Goal: Task Accomplishment & Management: Complete application form

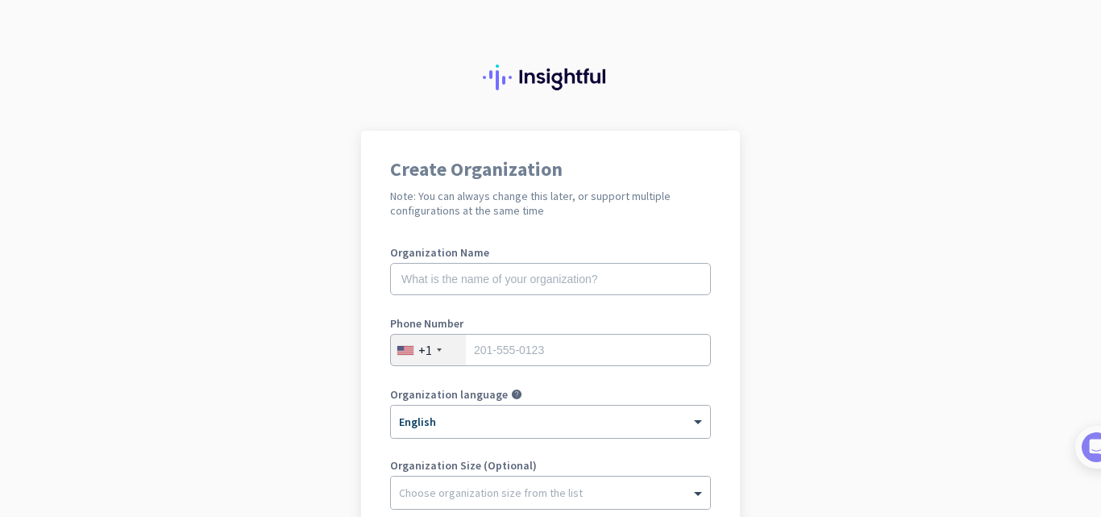
scroll to position [81, 0]
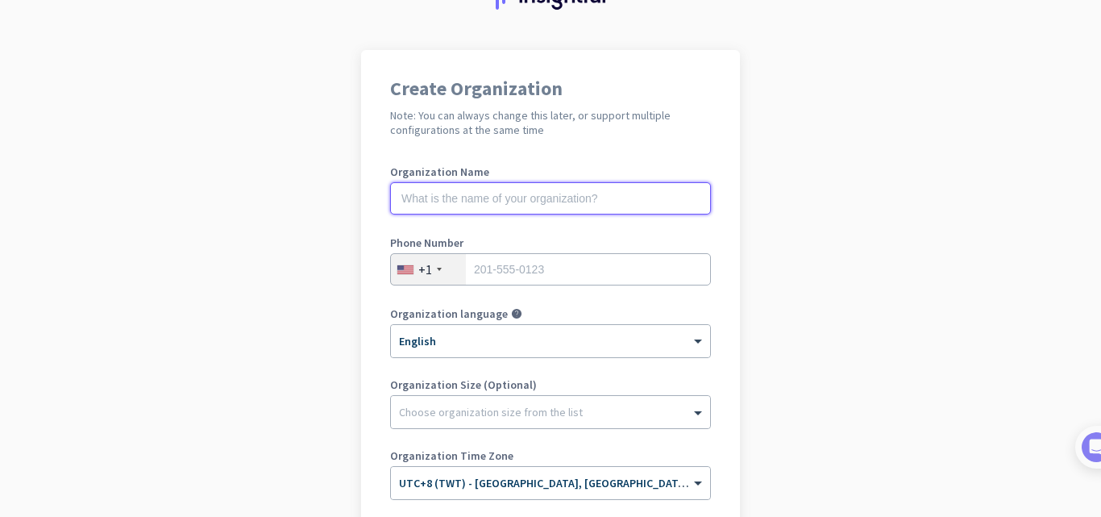
click at [535, 199] on input "text" at bounding box center [550, 198] width 321 height 32
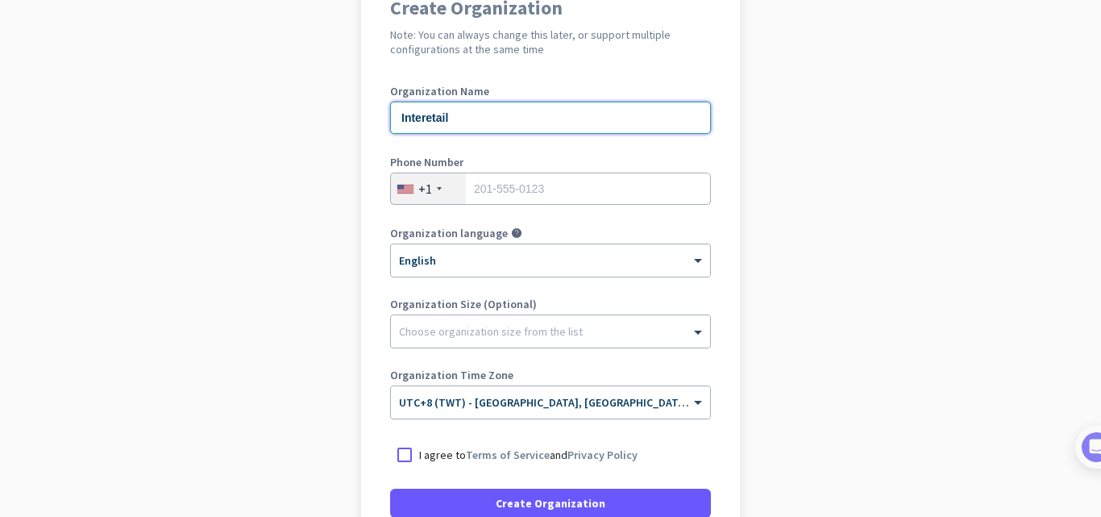
type input "Interetail"
click at [418, 186] on div "+1" at bounding box center [425, 189] width 14 height 16
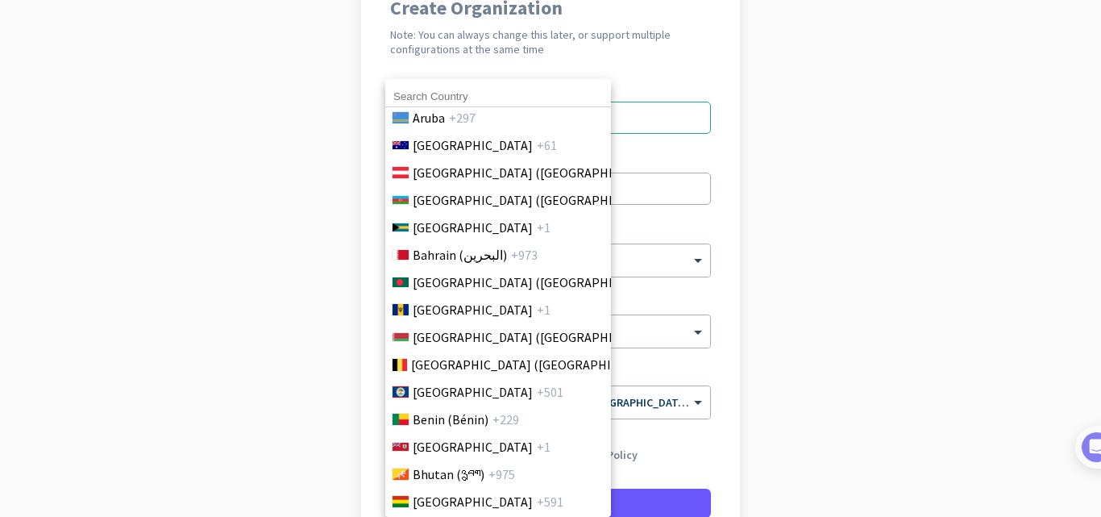
scroll to position [645, 0]
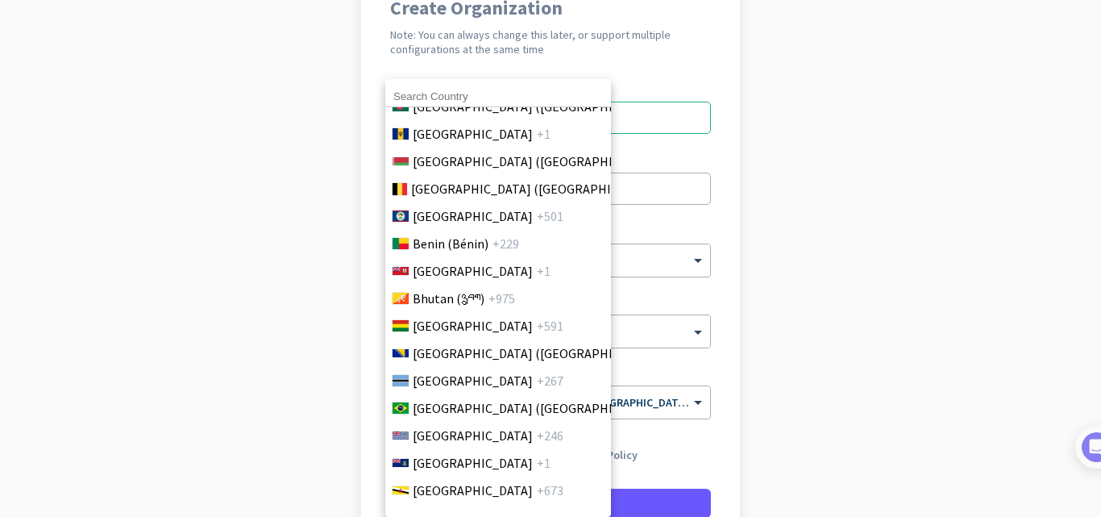
click at [435, 102] on input at bounding box center [498, 96] width 226 height 21
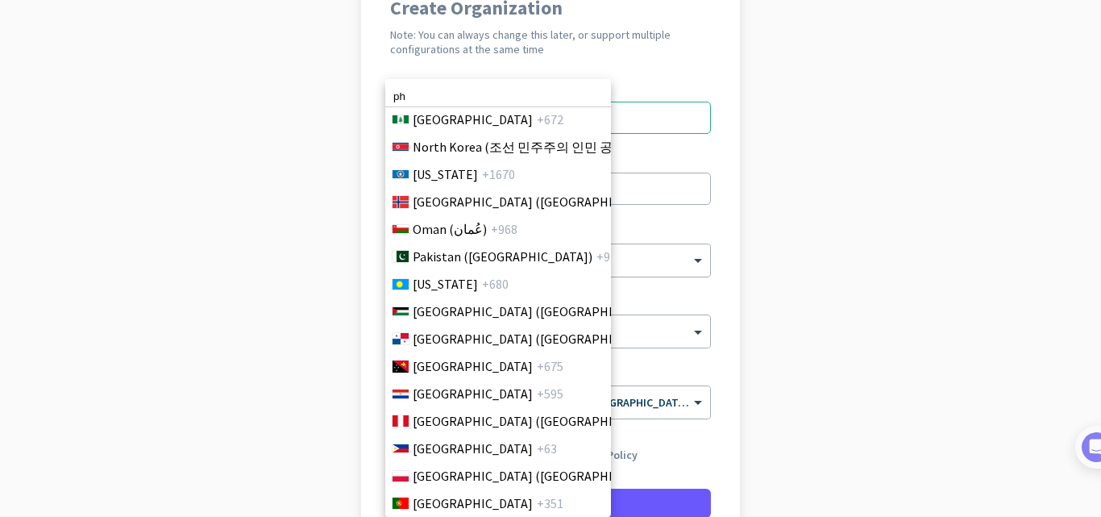
scroll to position [4364, 0]
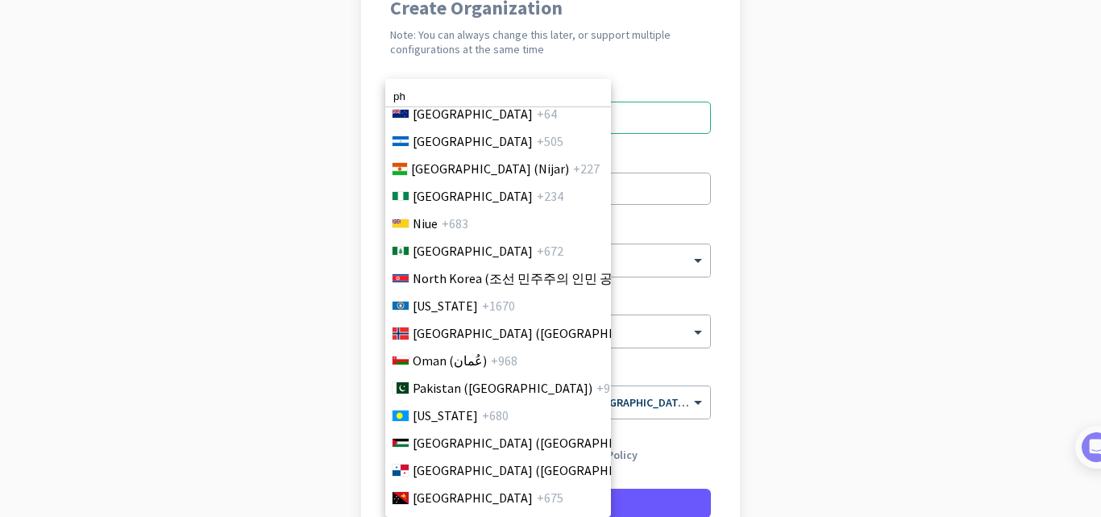
type input "ph"
click at [787, 330] on div at bounding box center [550, 258] width 1101 height 517
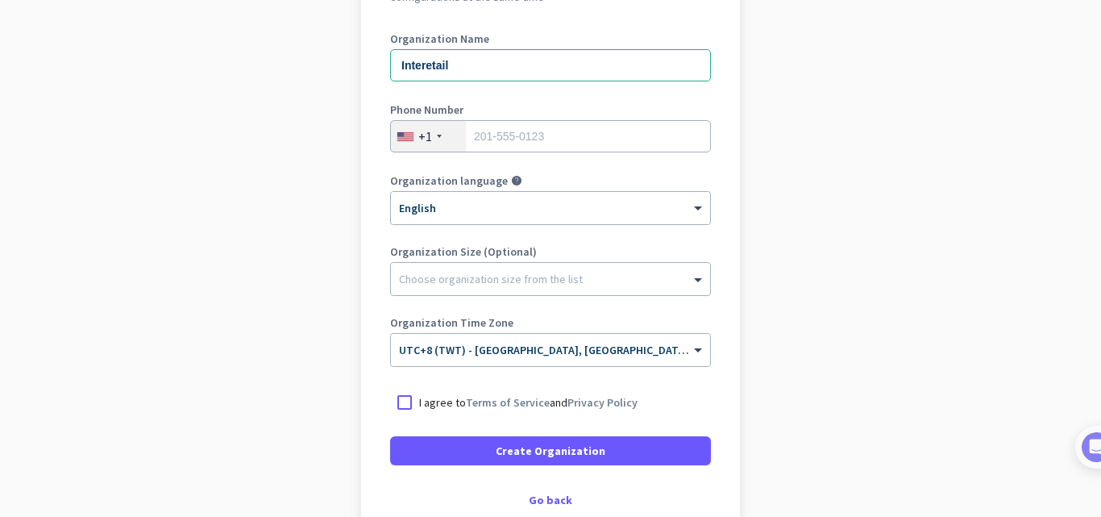
scroll to position [242, 0]
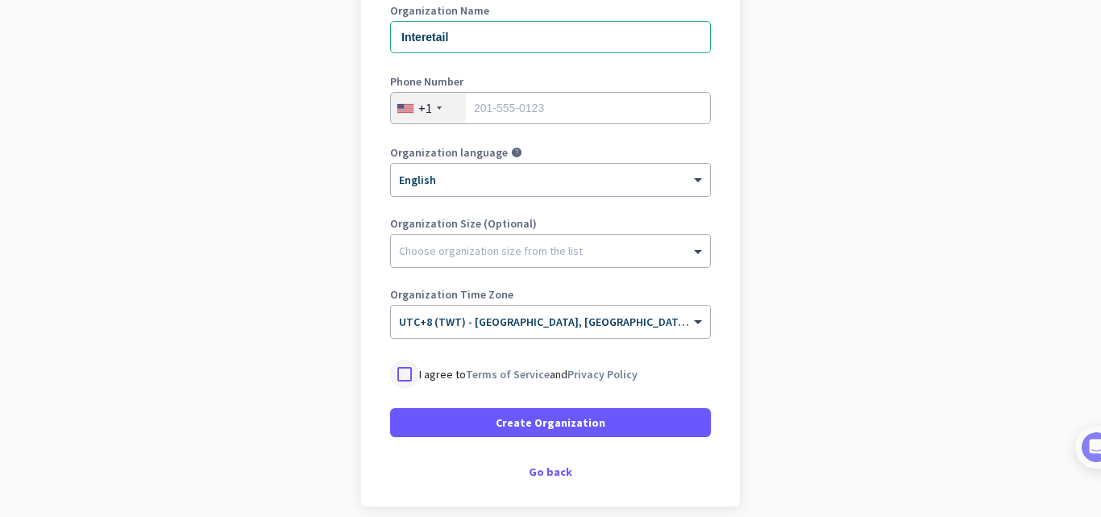
click at [395, 370] on div at bounding box center [404, 373] width 29 height 29
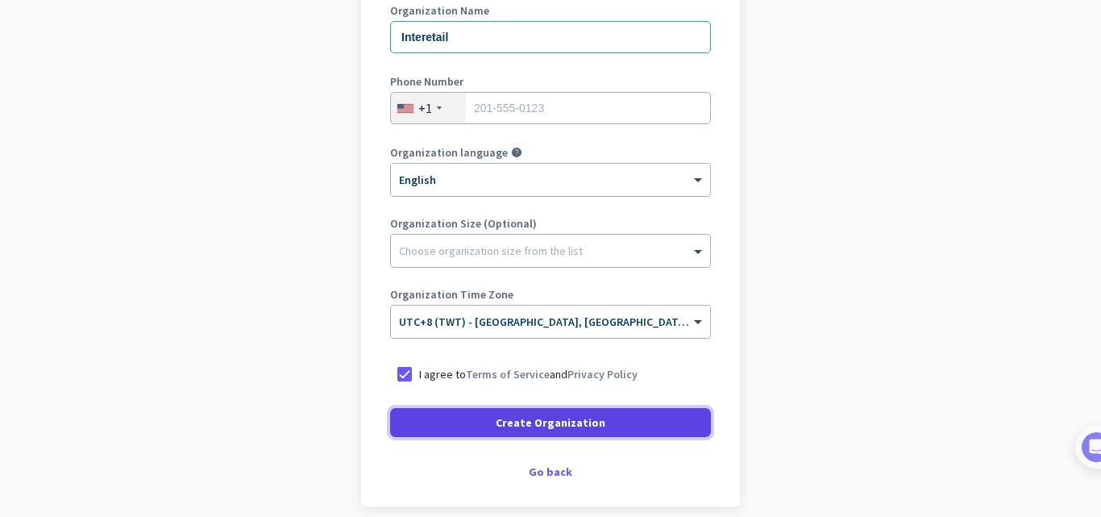
click at [569, 418] on span "Create Organization" at bounding box center [551, 422] width 110 height 16
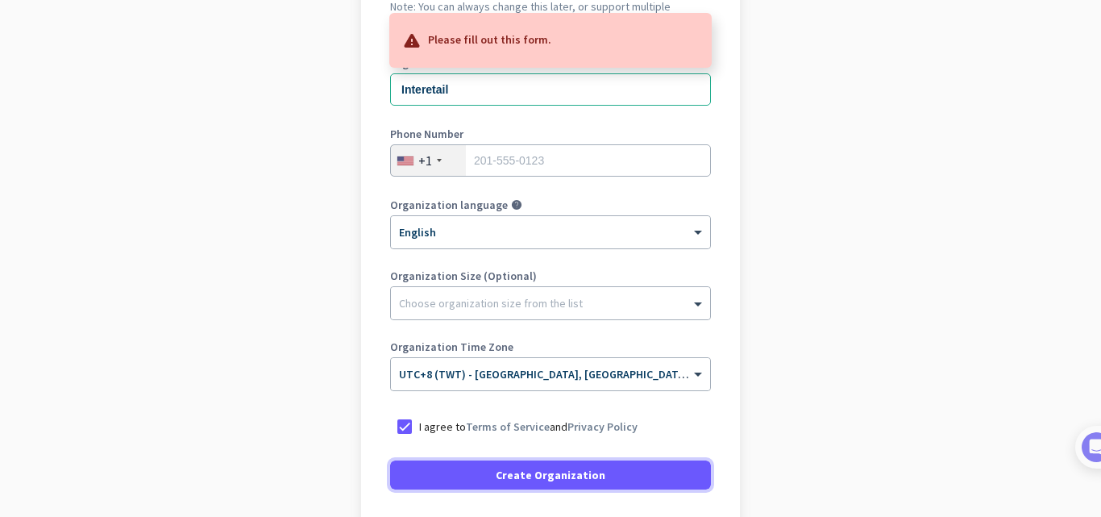
scroll to position [161, 0]
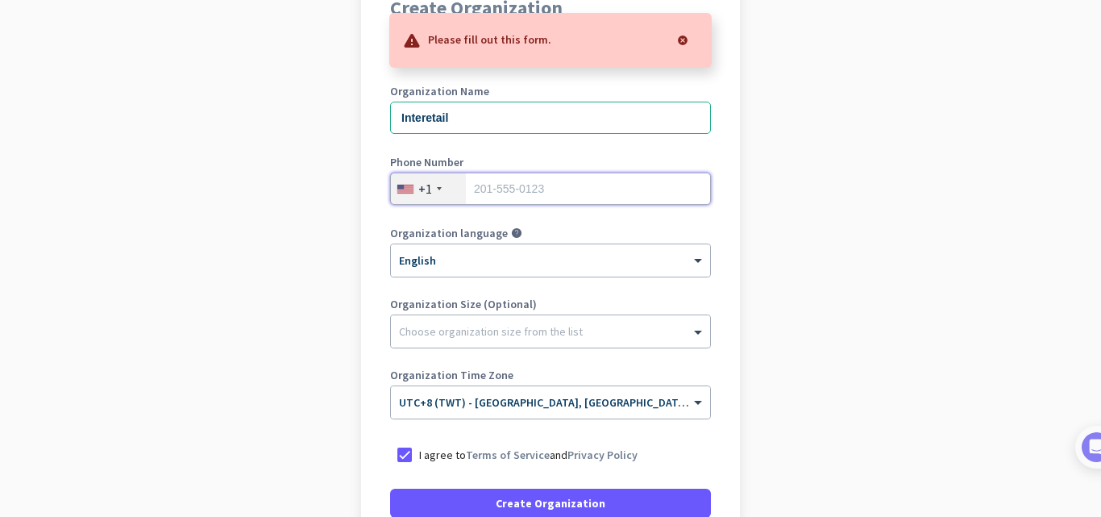
click at [513, 183] on input "tel" at bounding box center [550, 188] width 321 height 32
click at [421, 187] on div "+1" at bounding box center [425, 189] width 14 height 16
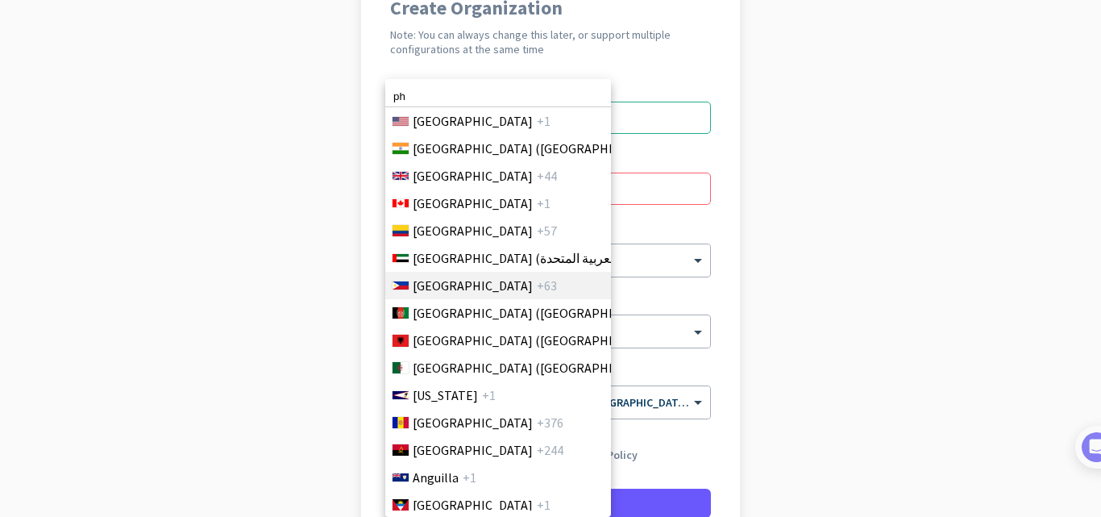
click at [451, 289] on span "[GEOGRAPHIC_DATA]" at bounding box center [473, 285] width 120 height 19
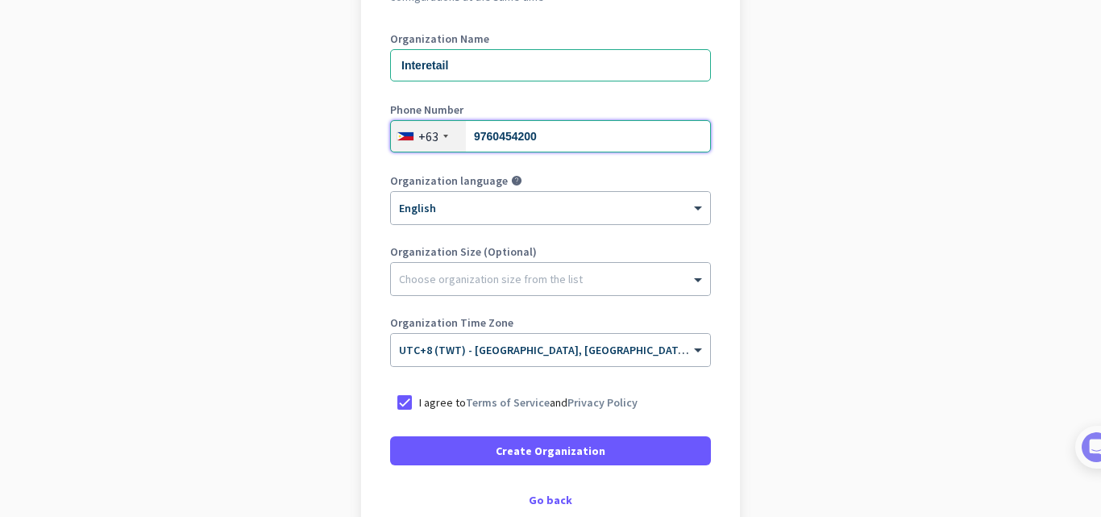
scroll to position [242, 0]
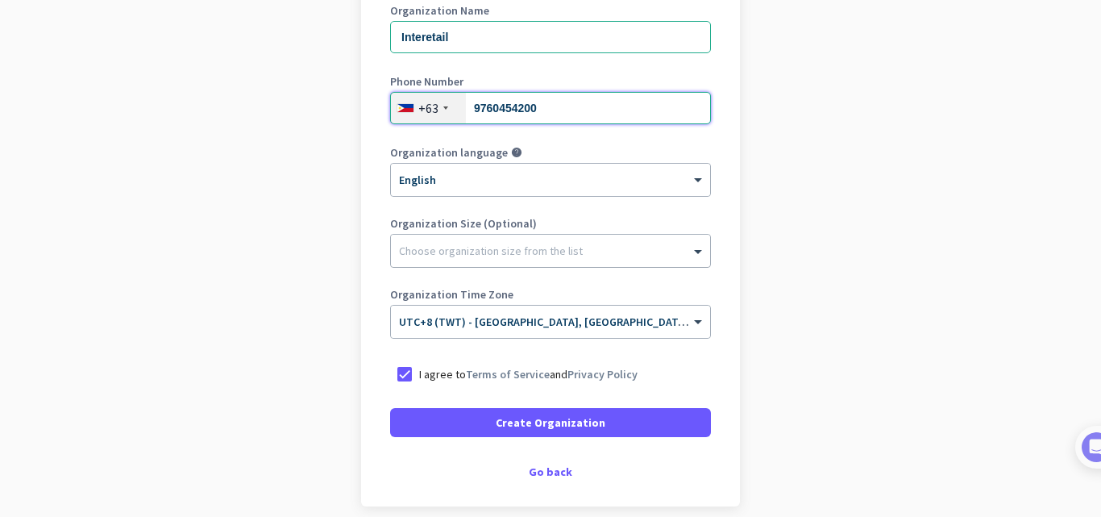
type input "9760454200"
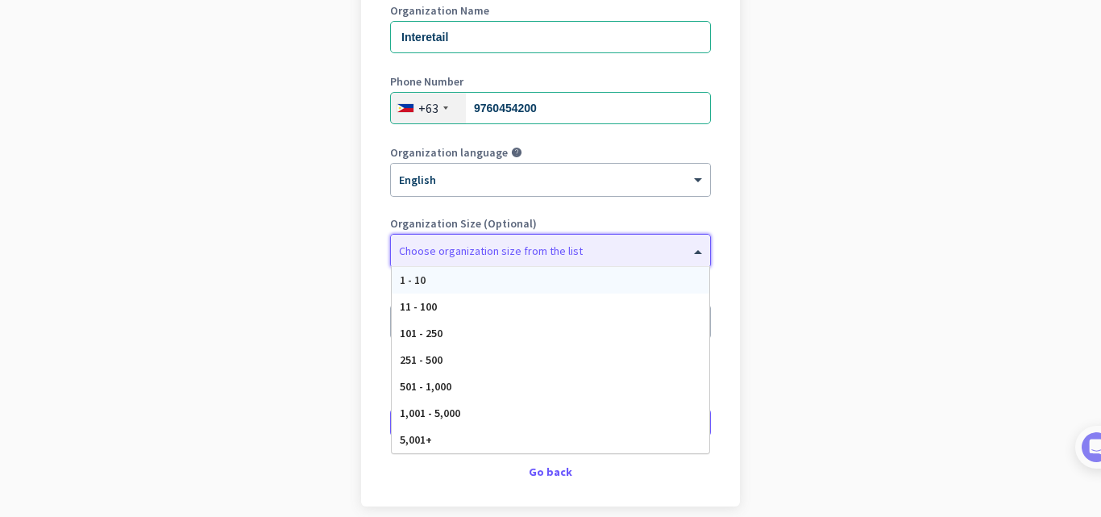
click at [627, 257] on div "Choose organization size from the list" at bounding box center [540, 250] width 299 height 15
click at [430, 306] on span "11 - 100" at bounding box center [418, 306] width 37 height 15
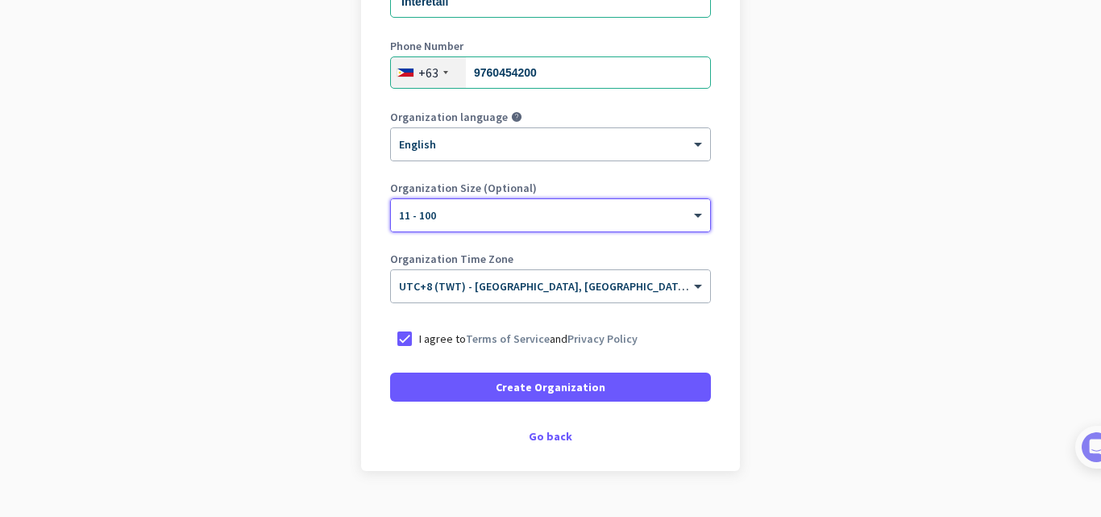
scroll to position [312, 0]
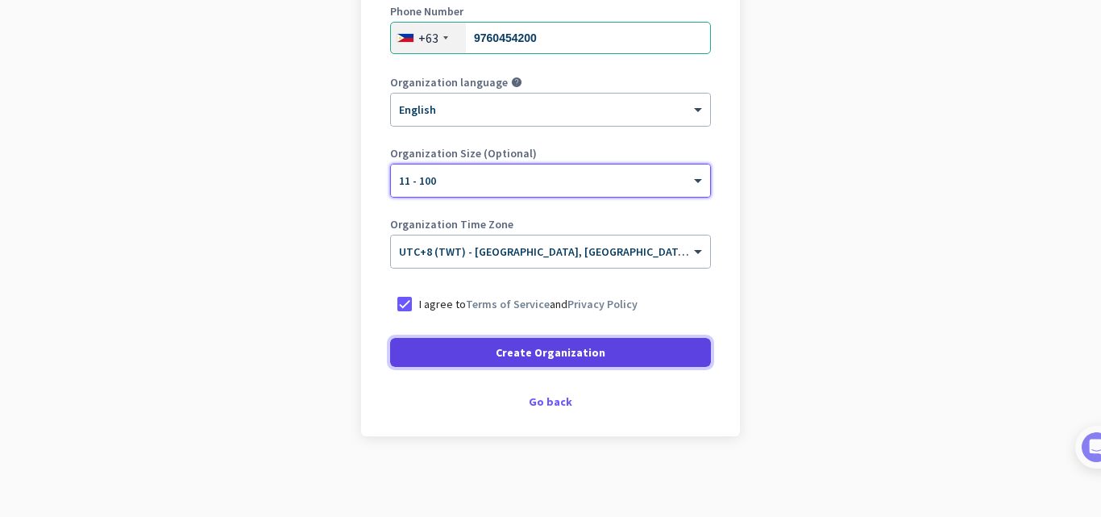
click at [559, 353] on span "Create Organization" at bounding box center [551, 352] width 110 height 16
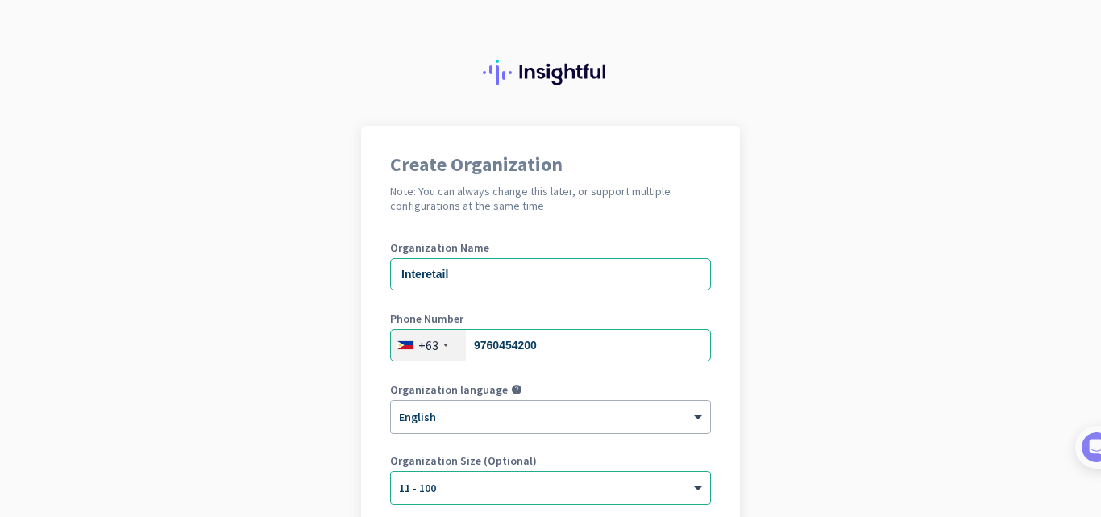
scroll to position [0, 0]
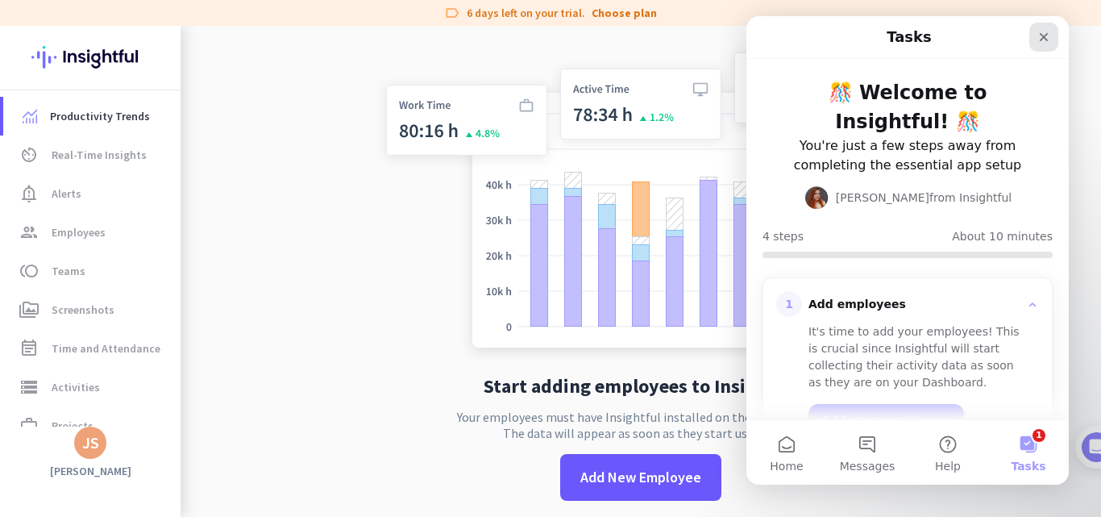
click at [1044, 36] on icon "Close" at bounding box center [1044, 37] width 9 height 9
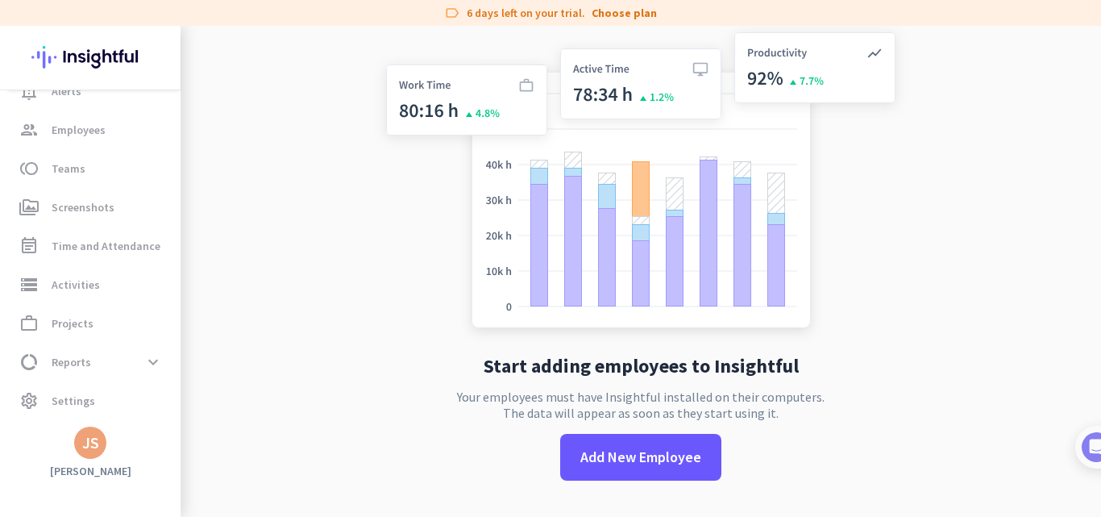
scroll to position [26, 0]
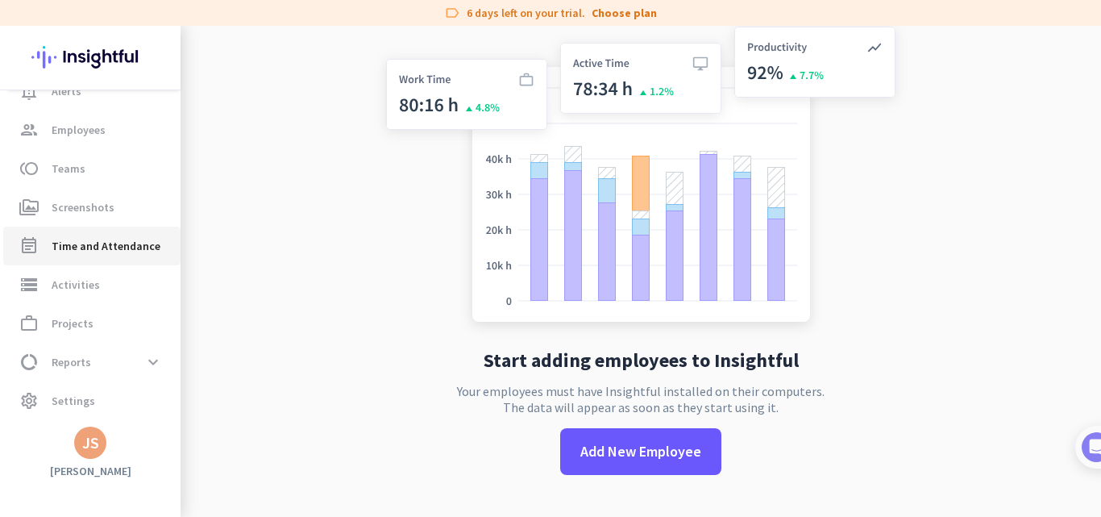
click at [99, 243] on span "Time and Attendance" at bounding box center [106, 245] width 109 height 19
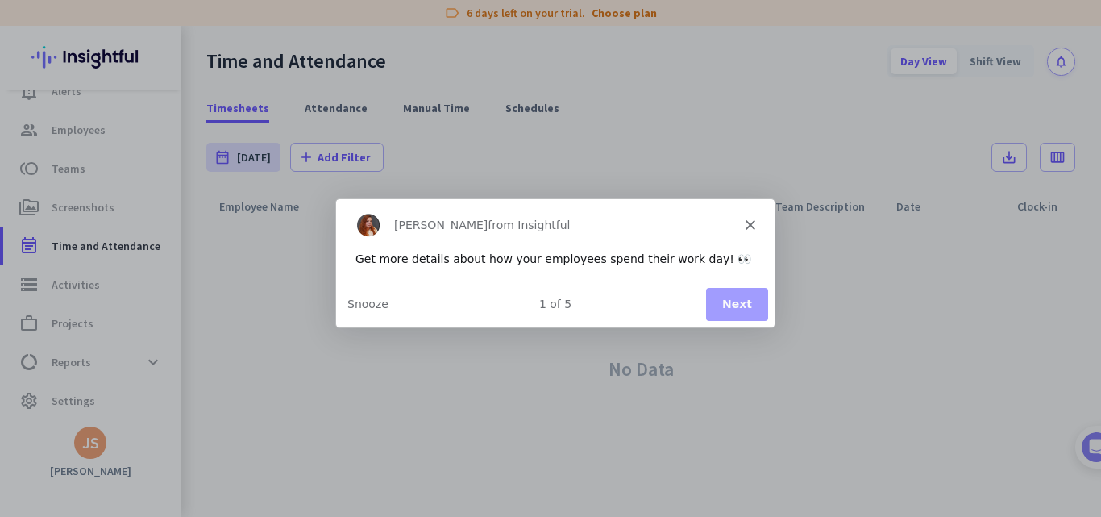
click at [748, 304] on button "Next" at bounding box center [736, 303] width 62 height 33
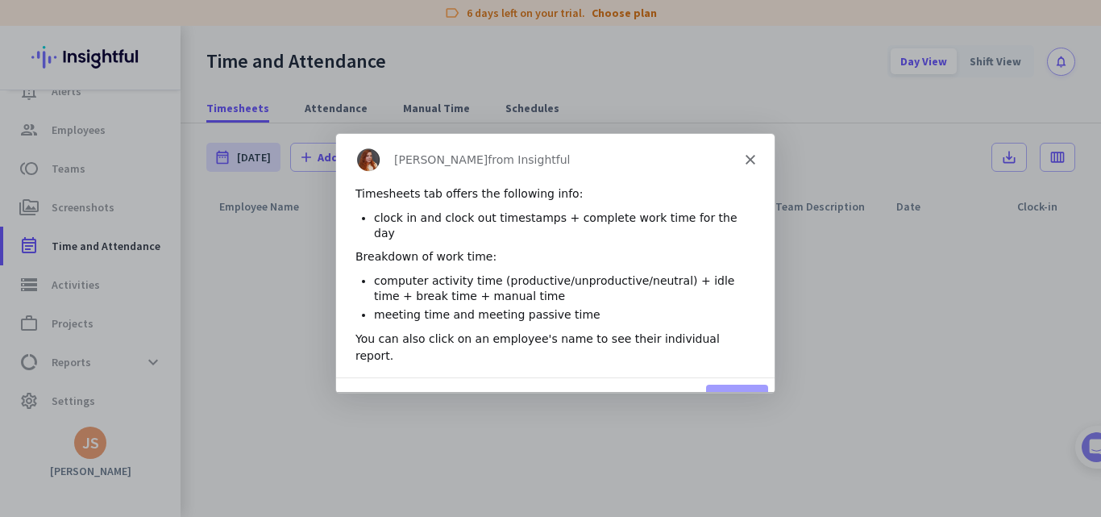
click at [745, 384] on button "Next" at bounding box center [736, 400] width 62 height 33
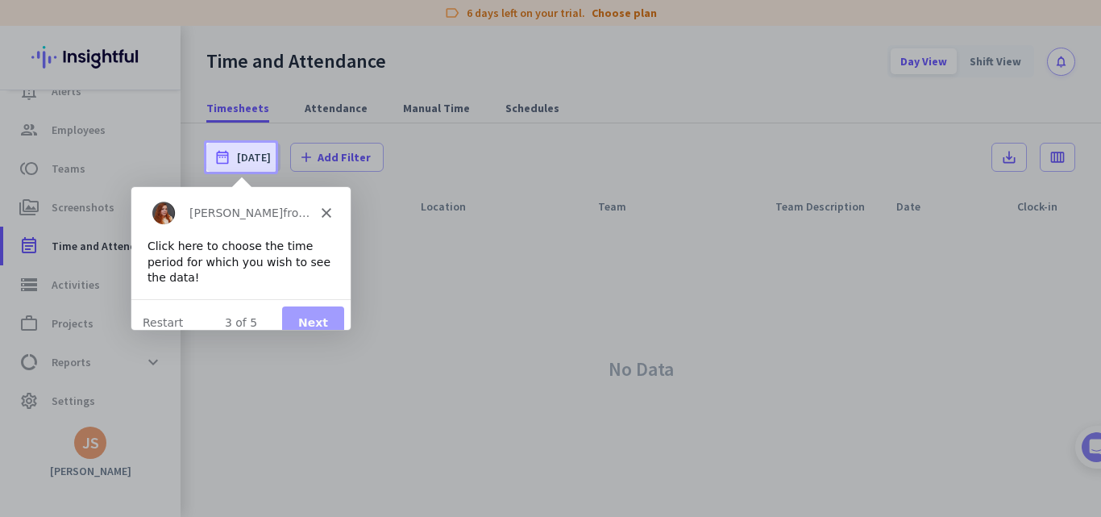
click at [322, 309] on button "Next" at bounding box center [312, 321] width 62 height 33
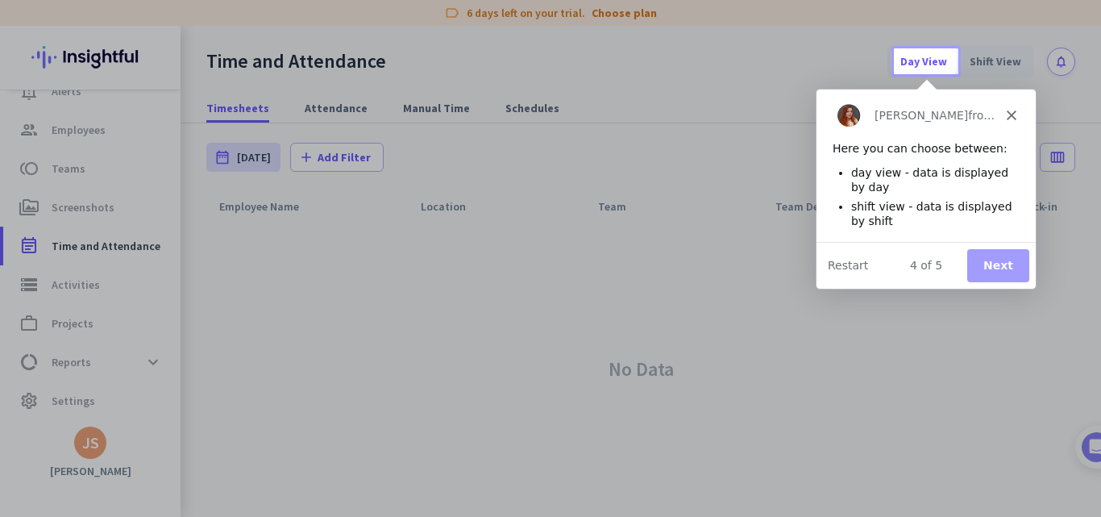
click at [992, 268] on button "Next" at bounding box center [997, 264] width 62 height 33
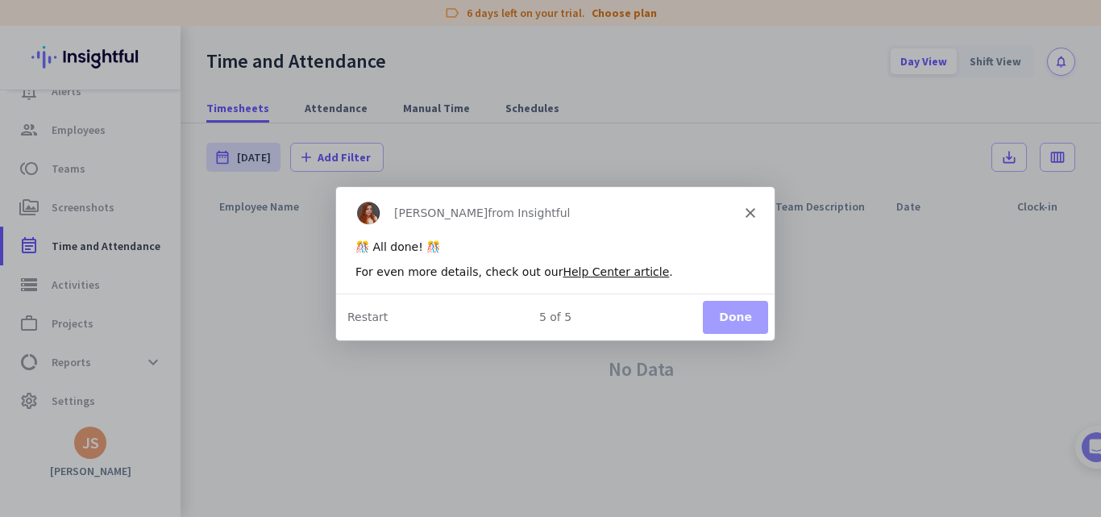
click at [729, 311] on button "Done" at bounding box center [734, 315] width 65 height 33
